Goal: Information Seeking & Learning: Learn about a topic

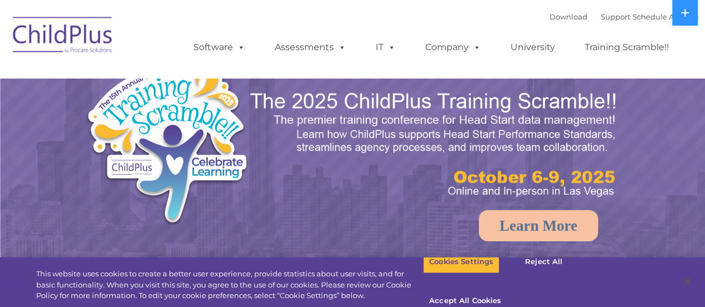
select select "MEDIUM"
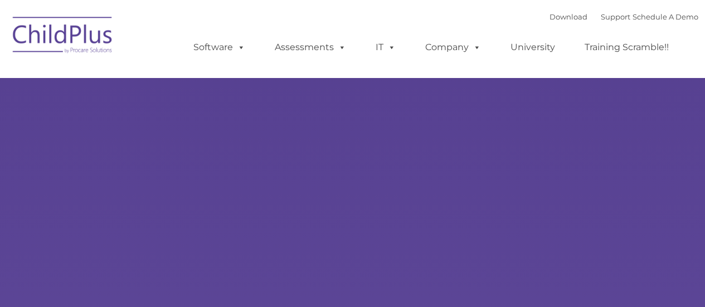
type input ""
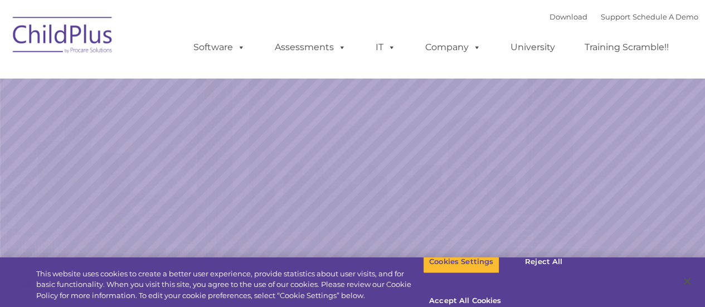
select select "MEDIUM"
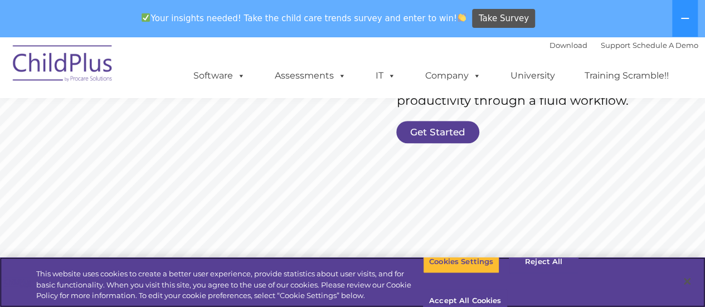
scroll to position [291, 0]
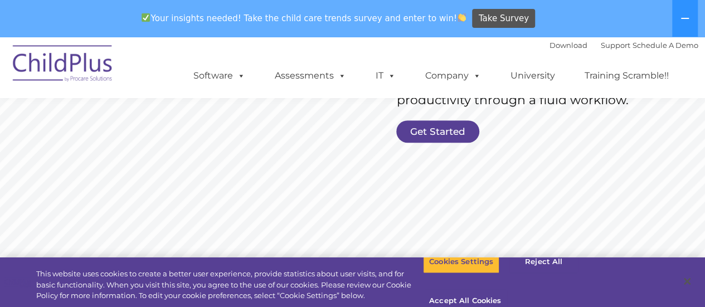
click at [432, 125] on link "Get Started" at bounding box center [437, 131] width 83 height 22
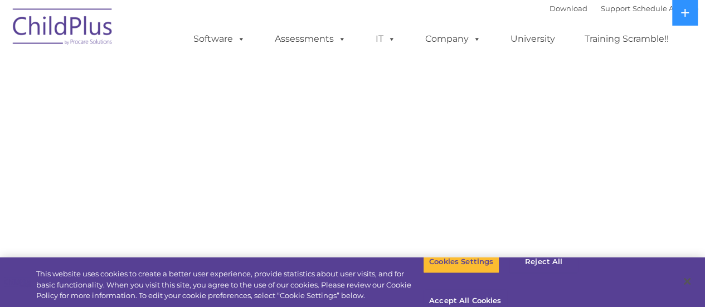
select select "MEDIUM"
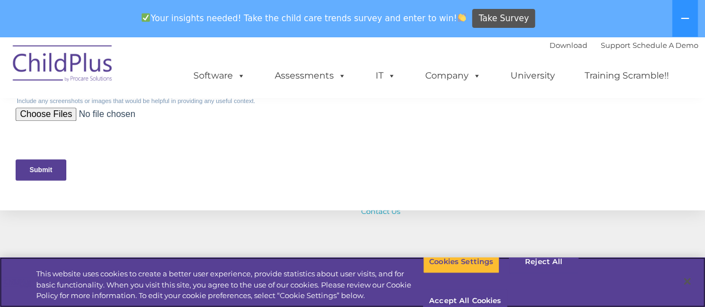
scroll to position [546, 0]
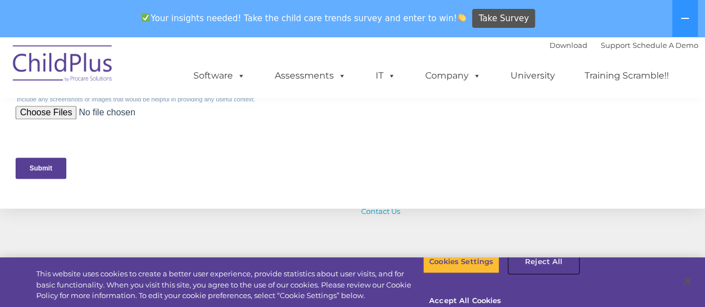
click at [532, 273] on button "Reject All" at bounding box center [544, 261] width 70 height 23
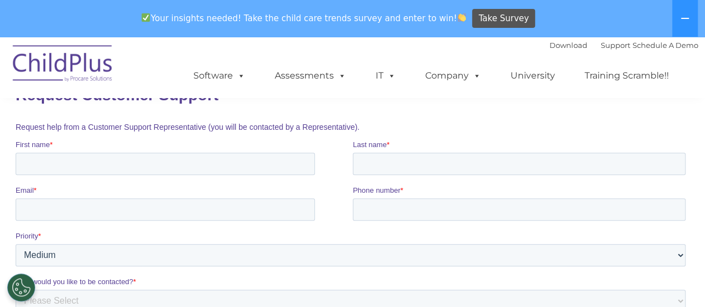
scroll to position [0, 0]
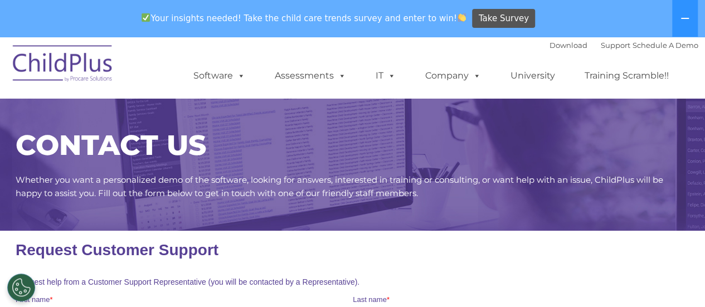
click at [51, 60] on img at bounding box center [62, 65] width 111 height 56
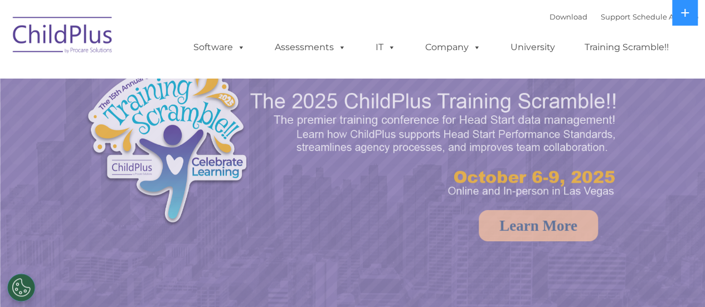
select select "MEDIUM"
